Goal: Task Accomplishment & Management: Use online tool/utility

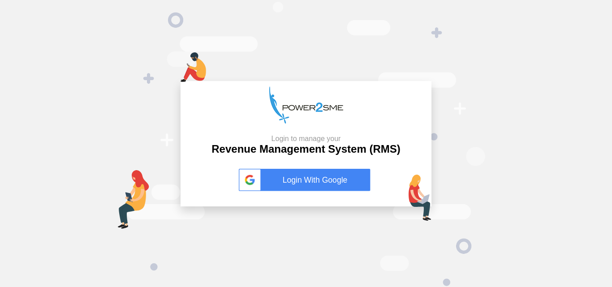
click at [297, 177] on link "Login With Google" at bounding box center [306, 180] width 134 height 22
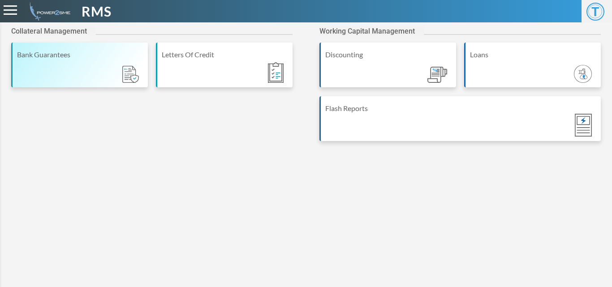
click at [75, 69] on div "Bank Guarantees" at bounding box center [79, 65] width 137 height 45
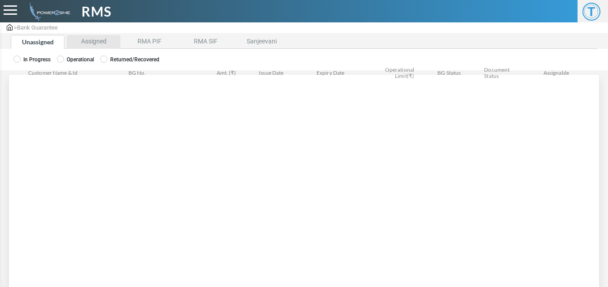
click at [89, 47] on li "Assigned" at bounding box center [94, 42] width 54 height 14
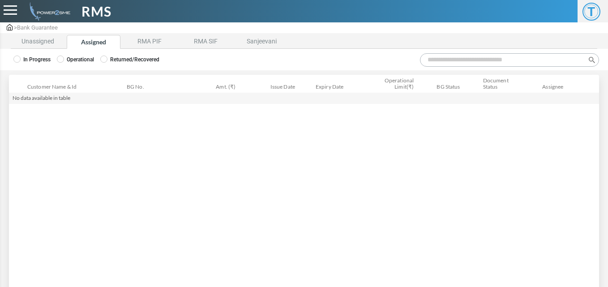
click at [80, 57] on label "Operational" at bounding box center [75, 60] width 37 height 8
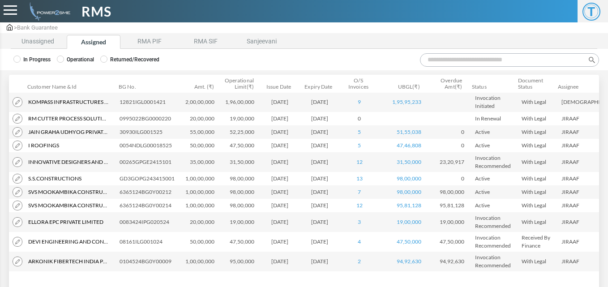
click at [445, 62] on input "Search:" at bounding box center [509, 59] width 179 height 13
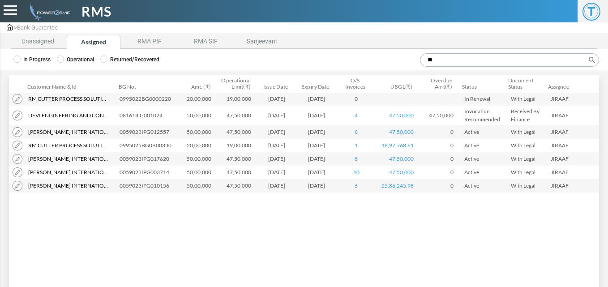
type input "*"
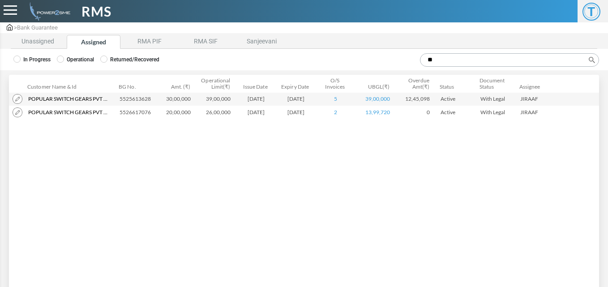
type input "*"
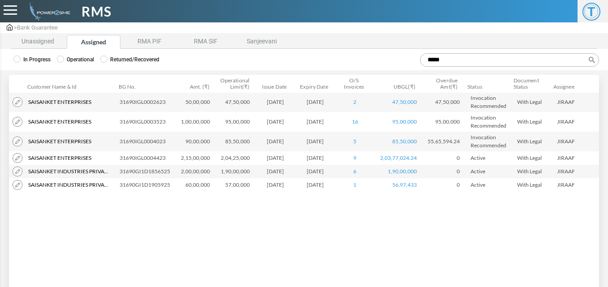
type input "*****"
